Goal: Task Accomplishment & Management: Complete application form

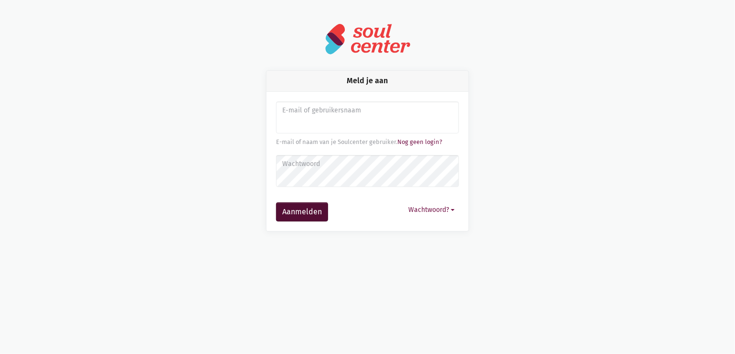
type input "[PERSON_NAME][EMAIL_ADDRESS][DOMAIN_NAME]"
click at [299, 216] on button "Aanmelden" at bounding box center [302, 211] width 52 height 19
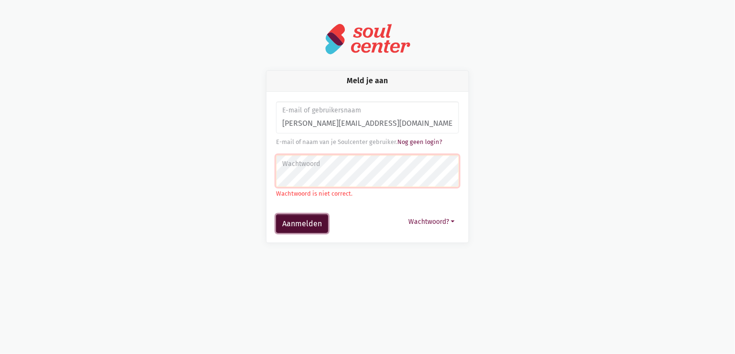
click at [306, 221] on button "Aanmelden" at bounding box center [302, 223] width 52 height 19
